Goal: Check status: Check status

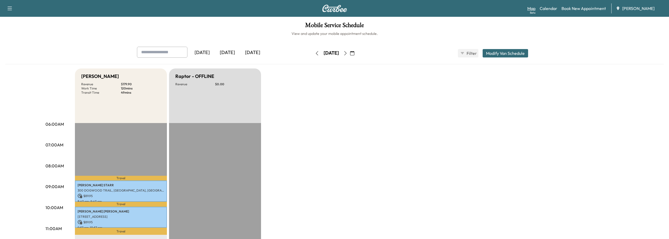
click at [530, 7] on link "Map Beta" at bounding box center [531, 8] width 8 height 6
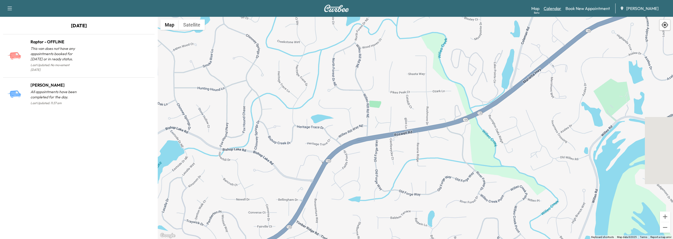
click at [556, 9] on link "Calendar" at bounding box center [552, 8] width 18 height 6
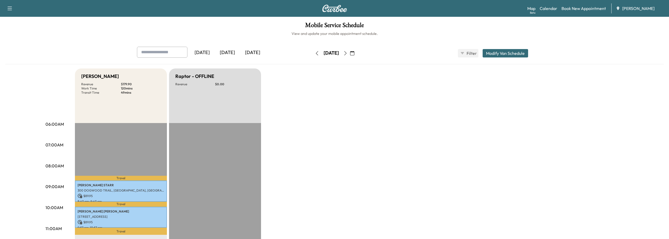
click at [354, 53] on icon "button" at bounding box center [352, 53] width 4 height 4
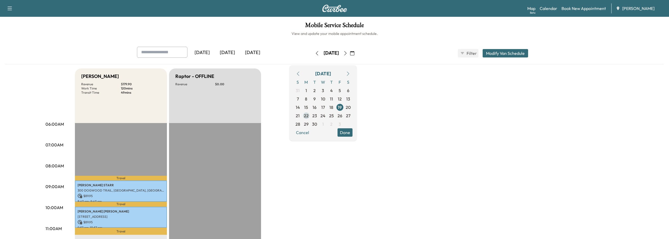
click at [309, 116] on span "22" at bounding box center [306, 116] width 5 height 6
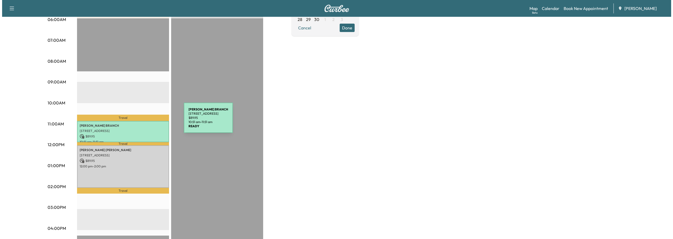
scroll to position [105, 0]
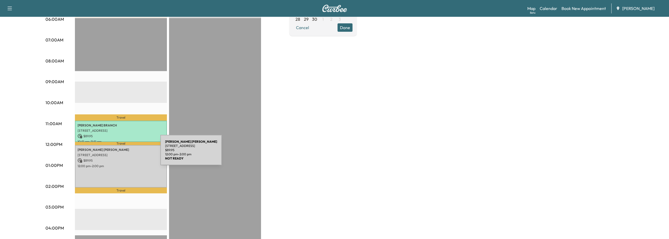
click at [121, 153] on p "[STREET_ADDRESS]" at bounding box center [121, 155] width 87 height 4
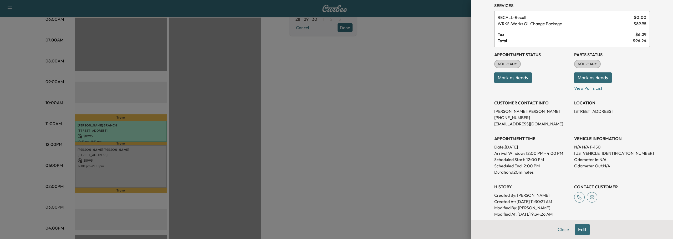
scroll to position [0, 0]
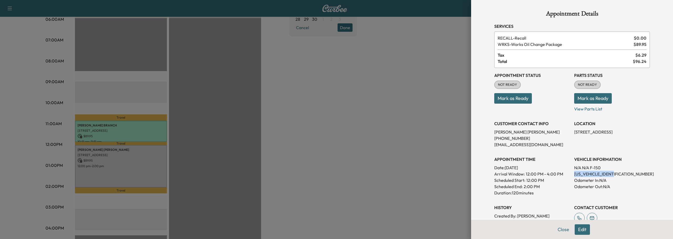
drag, startPoint x: 570, startPoint y: 174, endPoint x: 614, endPoint y: 176, distance: 43.9
click at [614, 176] on div "Appointment Status NOT READY Mark as Ready Parts Status NOT READY Mark as Ready…" at bounding box center [572, 153] width 156 height 170
drag, startPoint x: 603, startPoint y: 174, endPoint x: 597, endPoint y: 178, distance: 6.9
drag, startPoint x: 597, startPoint y: 178, endPoint x: 604, endPoint y: 175, distance: 7.8
copy p "[US_VEHICLE_IDENTIFICATION_NUMBER]"
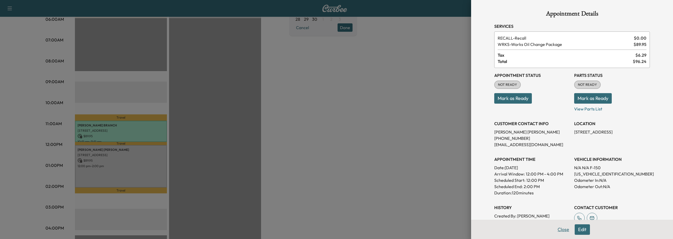
click at [559, 230] on button "Close" at bounding box center [563, 230] width 18 height 11
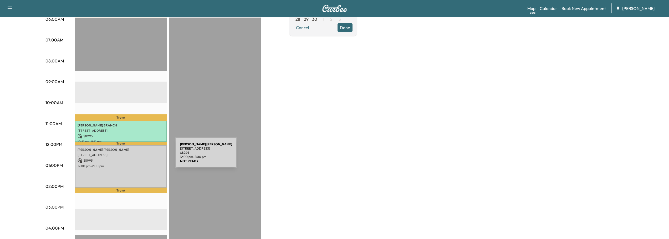
click at [136, 156] on div "[PERSON_NAME] [PERSON_NAME] [STREET_ADDRESS] $ 89.95 12:00 pm - 2:00 pm" at bounding box center [121, 166] width 92 height 43
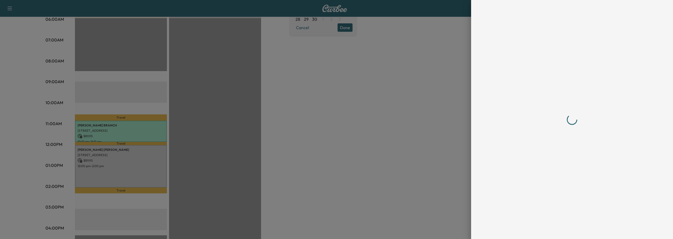
click at [136, 156] on div at bounding box center [336, 119] width 673 height 239
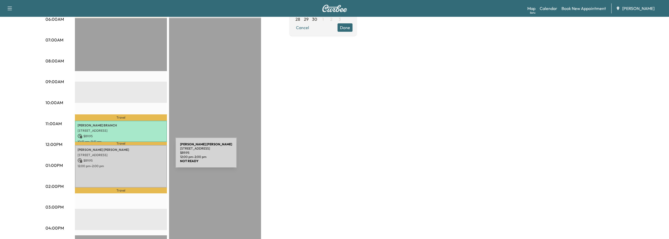
click at [136, 156] on div "[PERSON_NAME] [PERSON_NAME] [STREET_ADDRESS] $ 89.95 12:00 pm - 2:00 pm" at bounding box center [121, 166] width 92 height 43
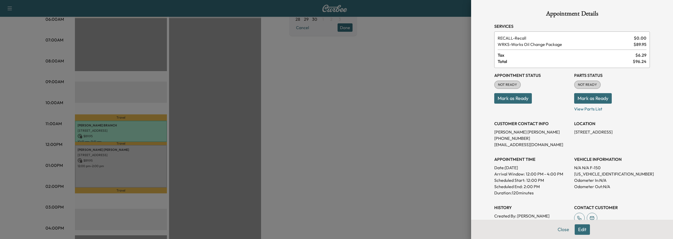
click at [409, 122] on div at bounding box center [336, 119] width 673 height 239
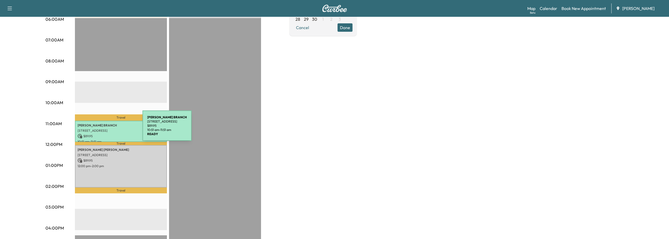
click at [103, 129] on p "[STREET_ADDRESS]" at bounding box center [121, 131] width 87 height 4
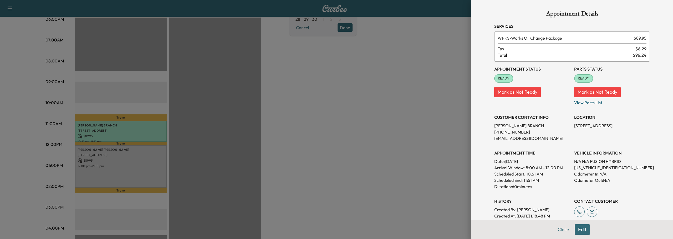
click at [335, 119] on div at bounding box center [336, 119] width 673 height 239
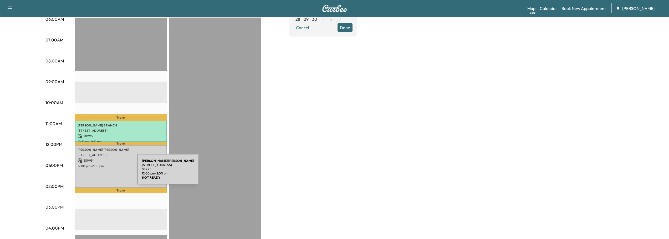
click at [98, 173] on div "[PERSON_NAME] [PERSON_NAME] [STREET_ADDRESS] $ 89.95 12:00 pm - 2:00 pm" at bounding box center [121, 166] width 92 height 43
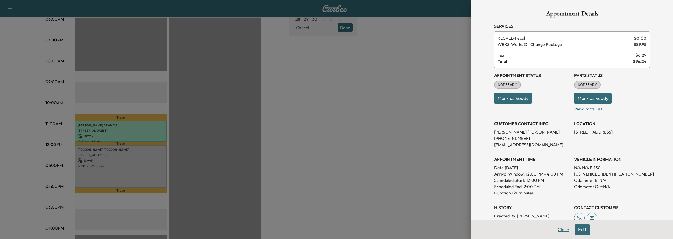
click at [558, 231] on button "Close" at bounding box center [563, 230] width 18 height 11
